Goal: Information Seeking & Learning: Learn about a topic

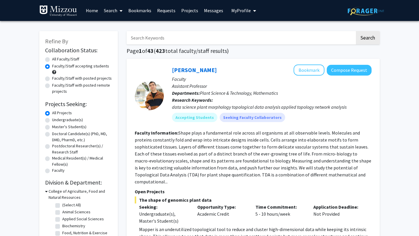
click at [52, 58] on label "All Faculty/Staff" at bounding box center [65, 59] width 27 height 6
click at [52, 58] on input "All Faculty/Staff" at bounding box center [54, 58] width 4 height 4
radio input "true"
click at [58, 120] on label "Undergraduate(s)" at bounding box center [67, 120] width 31 height 6
click at [56, 120] on input "Undergraduate(s)" at bounding box center [54, 119] width 4 height 4
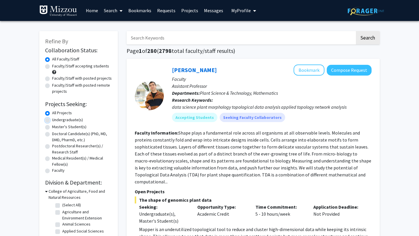
radio input "true"
click at [68, 69] on div "Faculty/Staff accepting students" at bounding box center [78, 69] width 67 height 12
click at [69, 65] on label "Faculty/Staff accepting students" at bounding box center [80, 66] width 57 height 6
click at [56, 65] on input "Faculty/Staff accepting students" at bounding box center [54, 65] width 4 height 4
radio input "true"
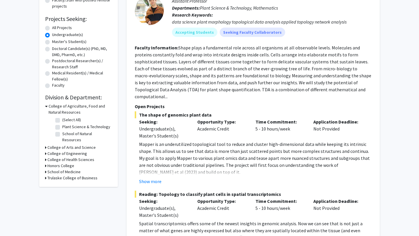
scroll to position [96, 0]
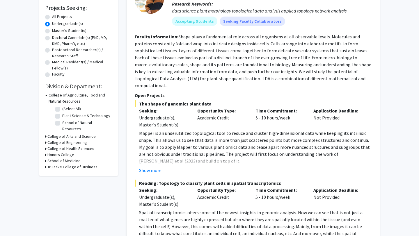
click at [49, 94] on h3 "College of Agriculture, Food and Natural Resources" at bounding box center [80, 98] width 63 height 12
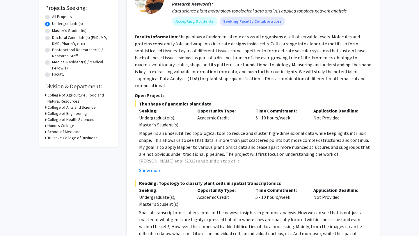
click at [61, 107] on h3 "College of Arts and Science" at bounding box center [71, 107] width 48 height 6
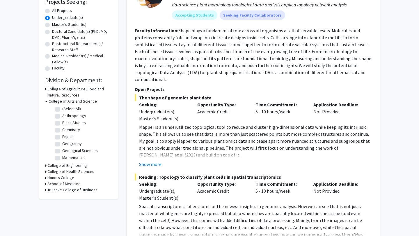
scroll to position [53, 0]
click at [69, 126] on label "Psychological Sciences" at bounding box center [82, 126] width 41 height 6
click at [66, 126] on input "Psychological Sciences" at bounding box center [64, 125] width 4 height 4
checkbox input "true"
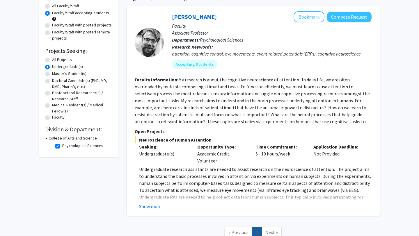
scroll to position [54, 0]
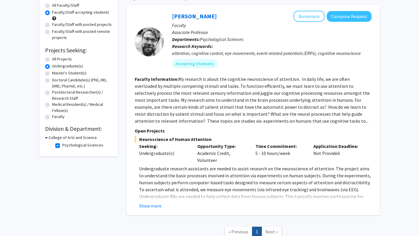
click at [61, 60] on label "All Projects" at bounding box center [62, 59] width 20 height 6
click at [56, 60] on input "All Projects" at bounding box center [54, 58] width 4 height 4
radio input "true"
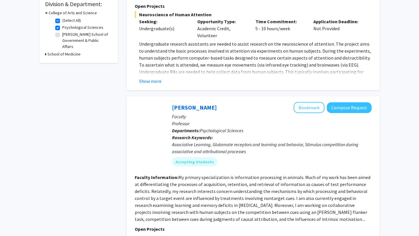
scroll to position [185, 0]
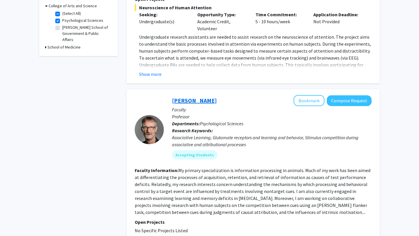
click at [199, 103] on link "[PERSON_NAME]" at bounding box center [194, 100] width 45 height 7
